Goal: Task Accomplishment & Management: Use online tool/utility

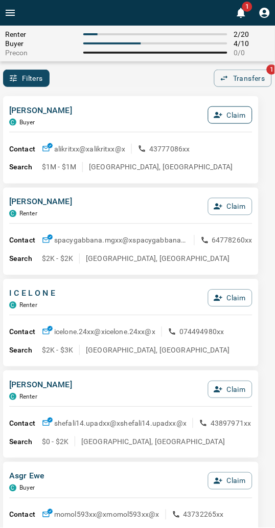
click at [228, 117] on button "Claim" at bounding box center [230, 114] width 45 height 17
click at [227, 116] on button "Confirm Claim" at bounding box center [216, 114] width 73 height 17
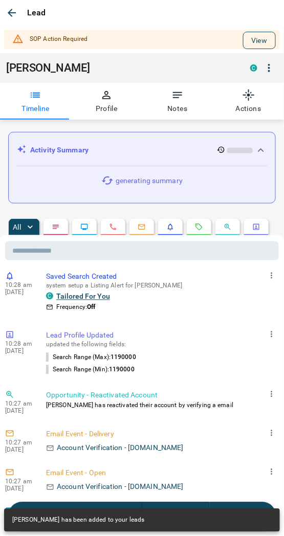
click at [243, 45] on button "View" at bounding box center [259, 40] width 33 height 17
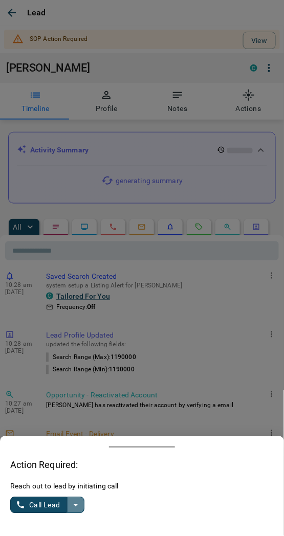
click at [78, 505] on icon "split button" at bounding box center [76, 505] width 12 height 12
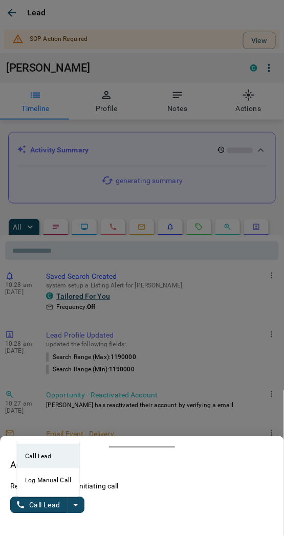
click at [47, 477] on li "Log Manual Call" at bounding box center [48, 481] width 62 height 25
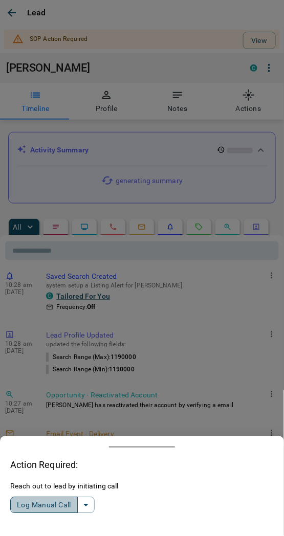
click at [38, 502] on button "Log Manual Call" at bounding box center [44, 505] width 68 height 16
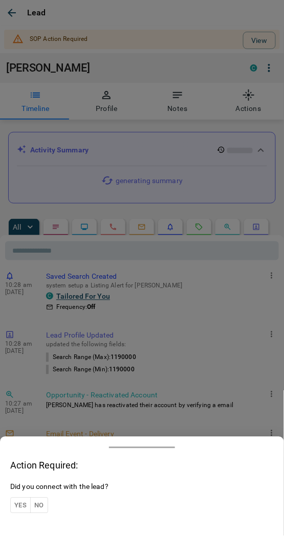
click at [23, 500] on button "Yes" at bounding box center [20, 506] width 20 height 16
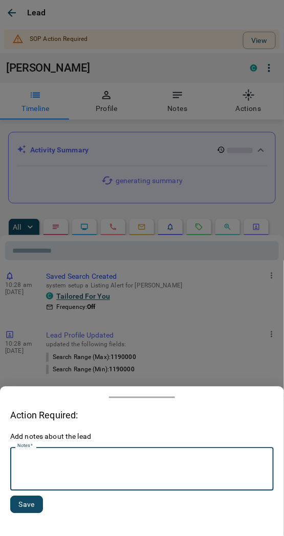
click at [74, 478] on textarea "Notes   *" at bounding box center [141, 469] width 249 height 35
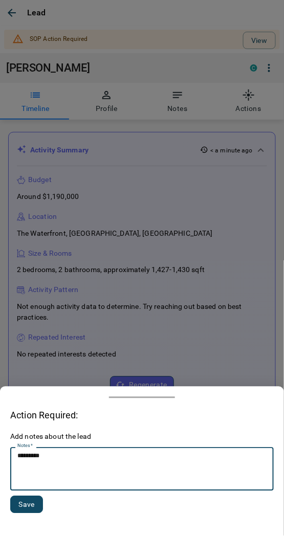
type textarea "*********"
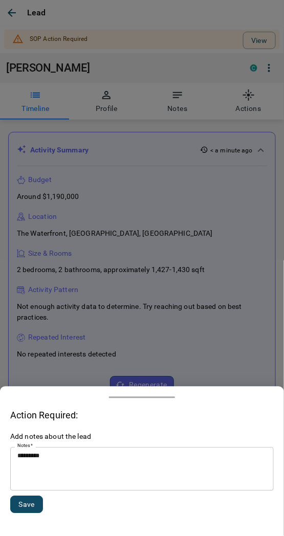
drag, startPoint x: 27, startPoint y: 495, endPoint x: 1, endPoint y: 467, distance: 38.4
click at [26, 495] on div "Add notes about the lead Notes   * ********* * Notes   * Save" at bounding box center [141, 479] width 263 height 94
click at [27, 503] on button "Save" at bounding box center [26, 504] width 33 height 17
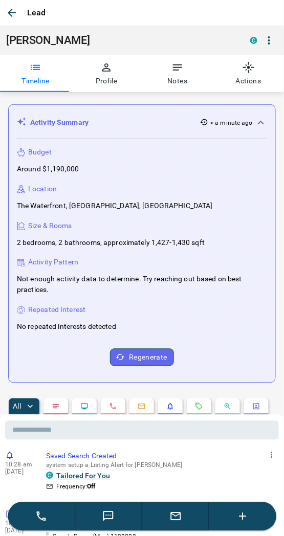
click at [7, 15] on icon "button" at bounding box center [12, 13] width 12 height 12
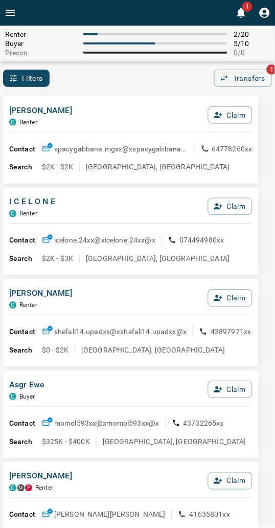
click at [105, 104] on div "[PERSON_NAME] C Renter Claim" at bounding box center [130, 118] width 243 height 28
